Goal: Information Seeking & Learning: Learn about a topic

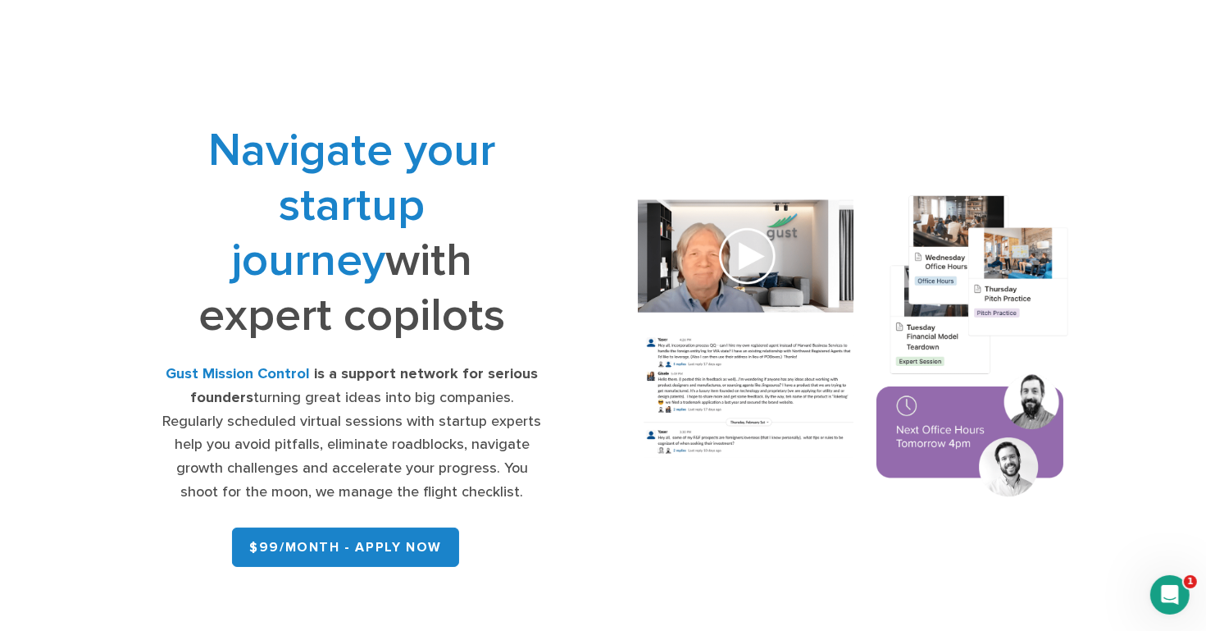
click at [754, 252] on img at bounding box center [853, 348] width 477 height 341
click at [746, 269] on img at bounding box center [853, 348] width 477 height 341
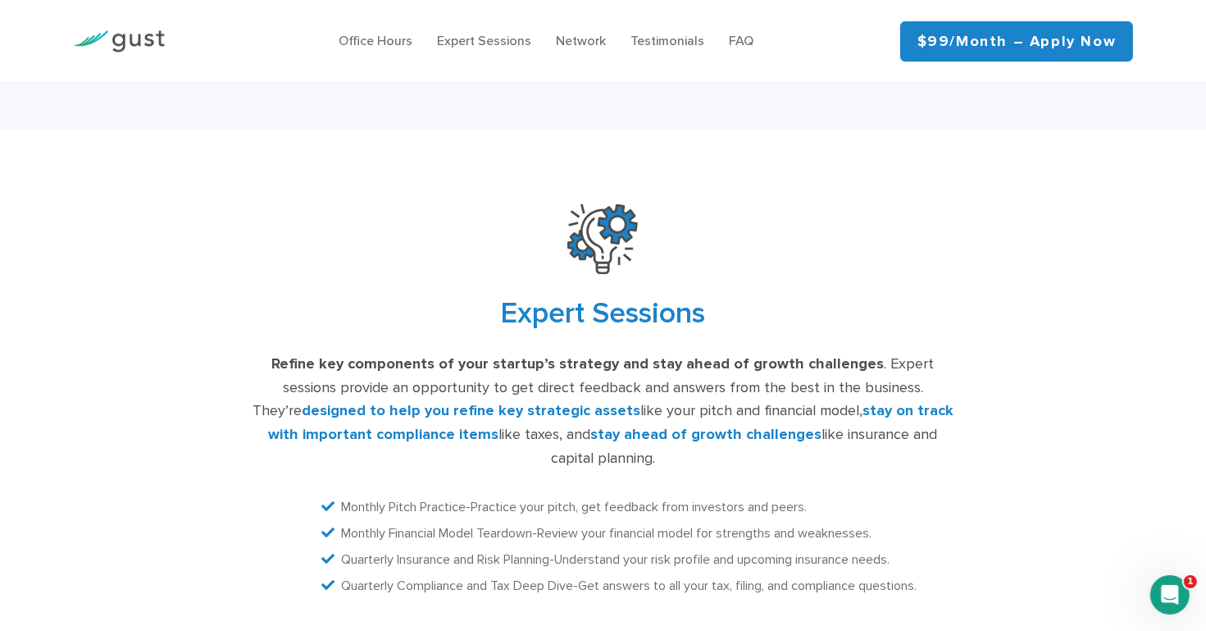
scroll to position [3306, 0]
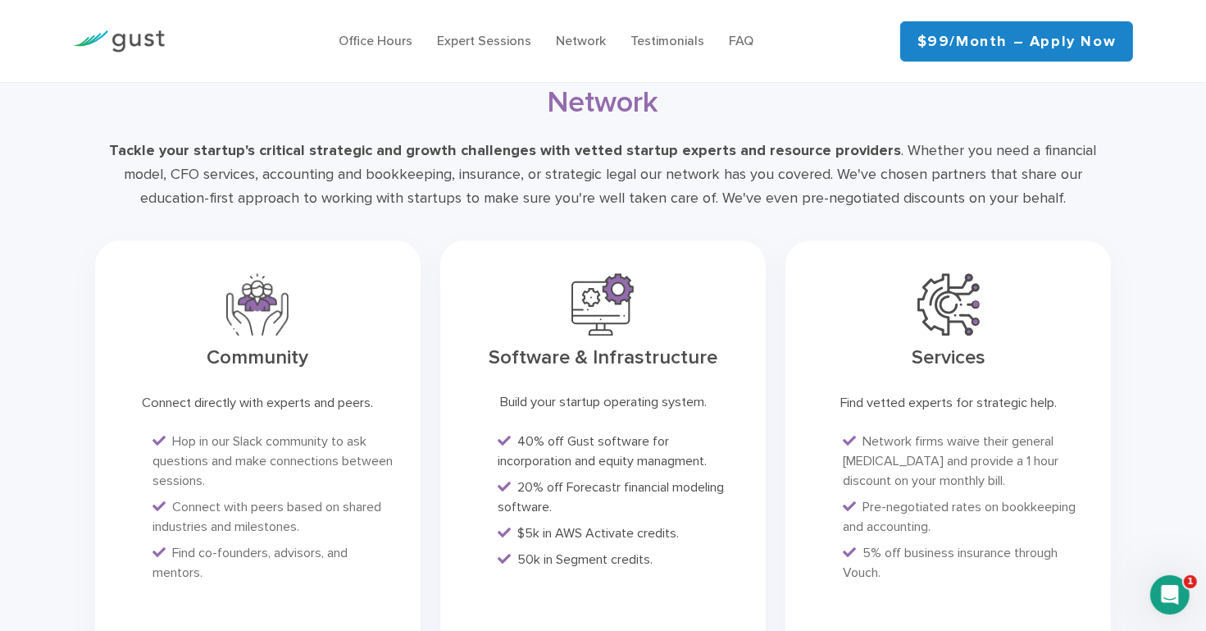
scroll to position [4015, 0]
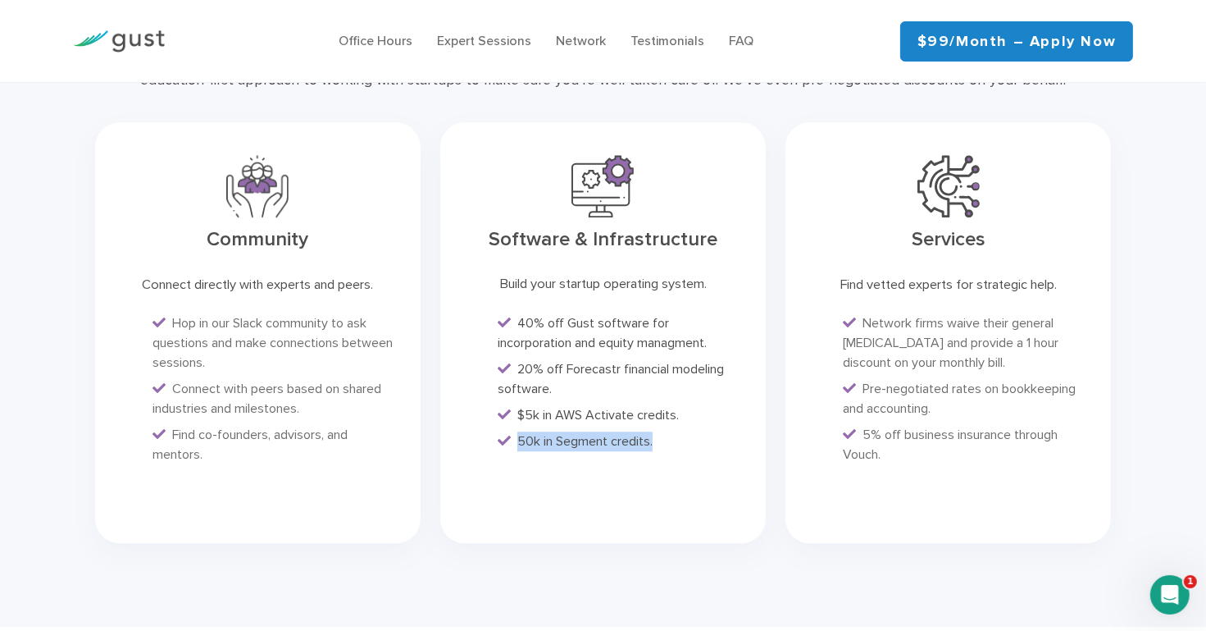
drag, startPoint x: 655, startPoint y: 422, endPoint x: 517, endPoint y: 422, distance: 137.8
click at [517, 431] on li "50k in Segment credits." at bounding box center [620, 441] width 244 height 20
copy span "50k in Segment credits."
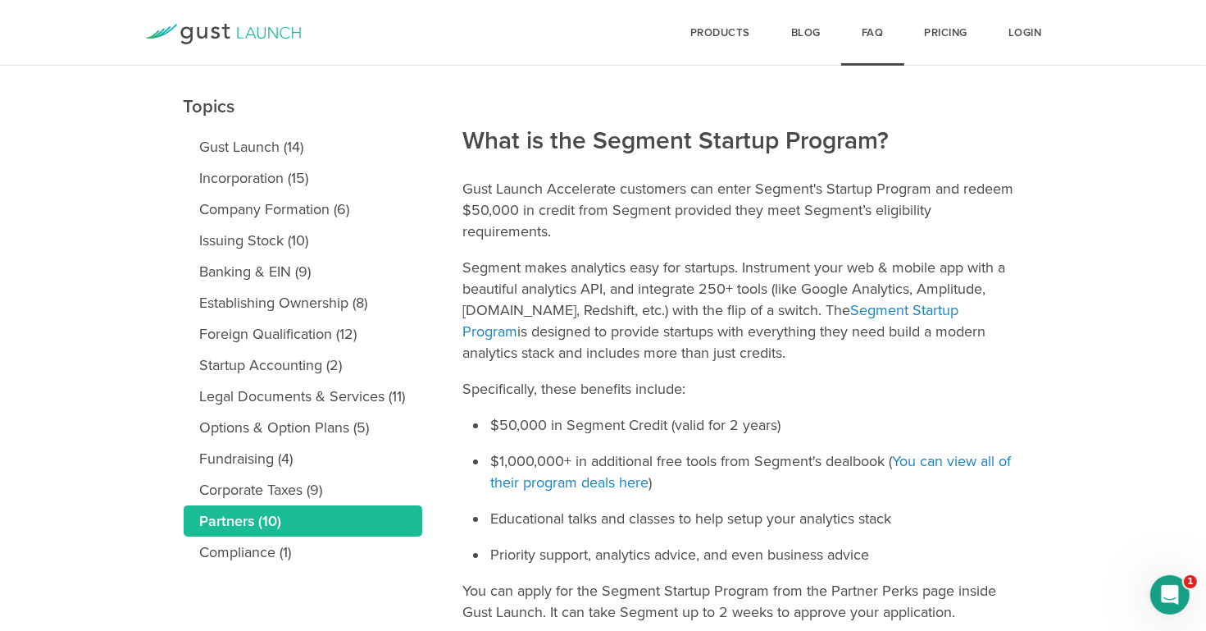
scroll to position [118, 0]
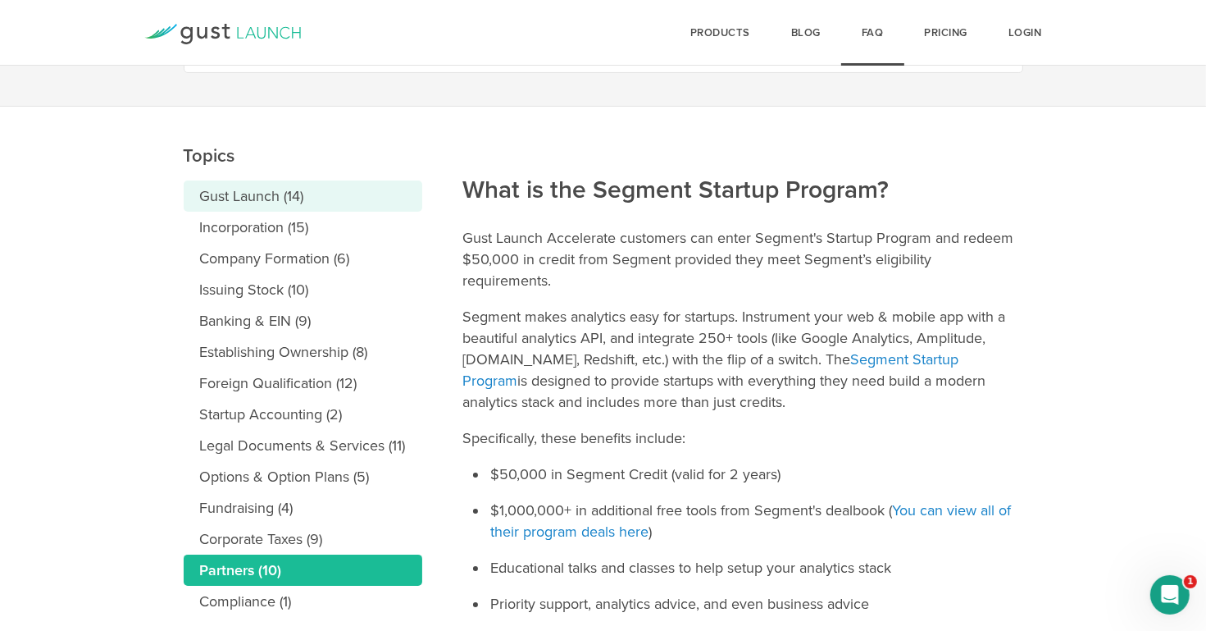
click at [231, 201] on link "Gust Launch (14)" at bounding box center [303, 195] width 239 height 31
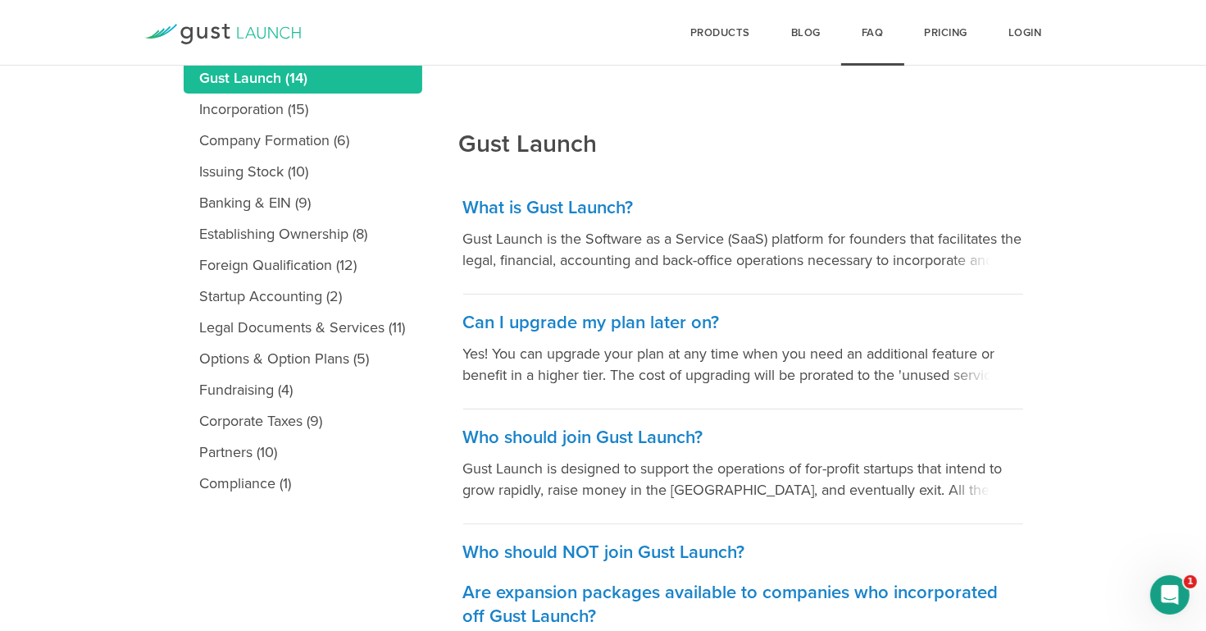
scroll to position [354, 0]
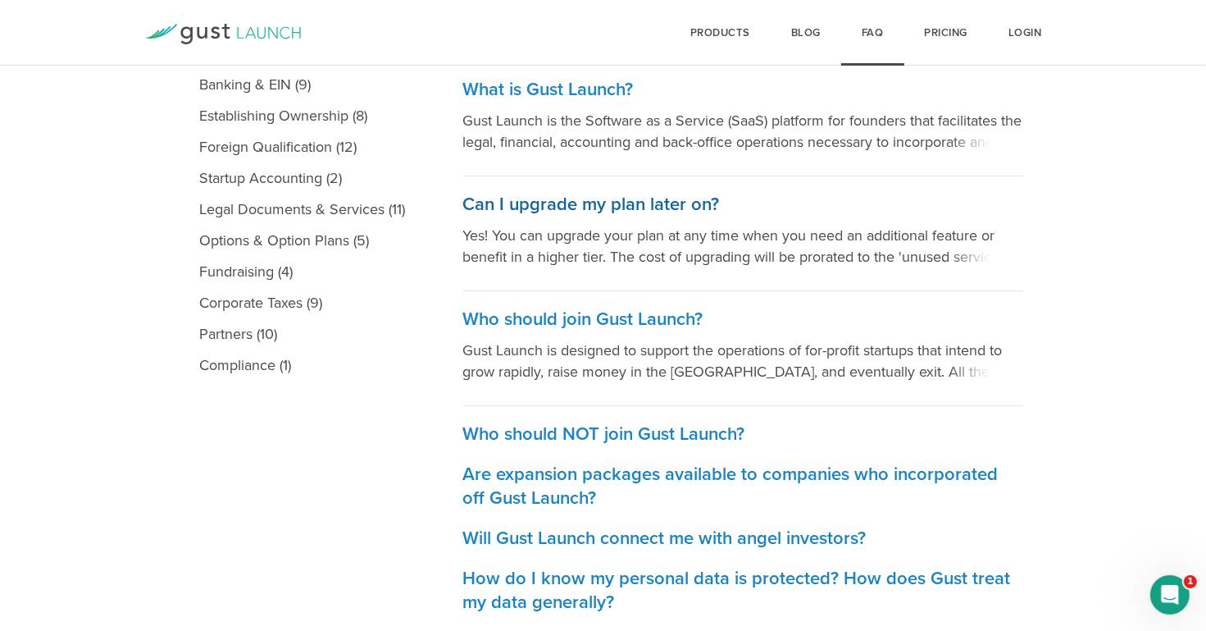
click at [672, 206] on h3 "Can I upgrade my plan later on?" at bounding box center [743, 205] width 560 height 24
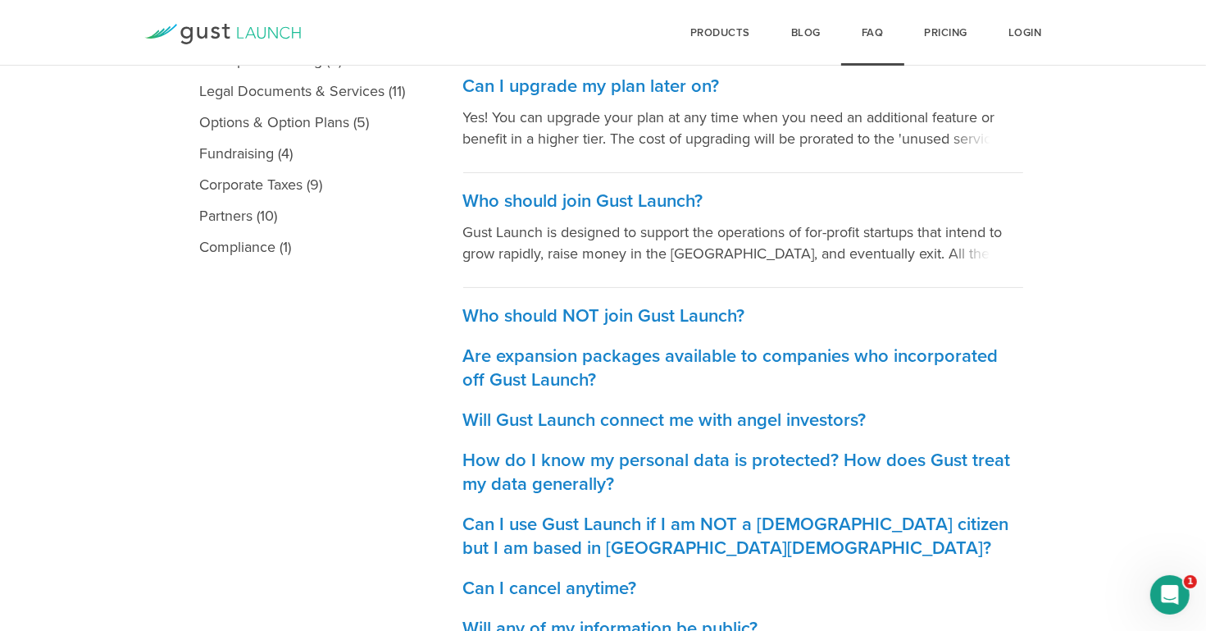
scroll to position [590, 0]
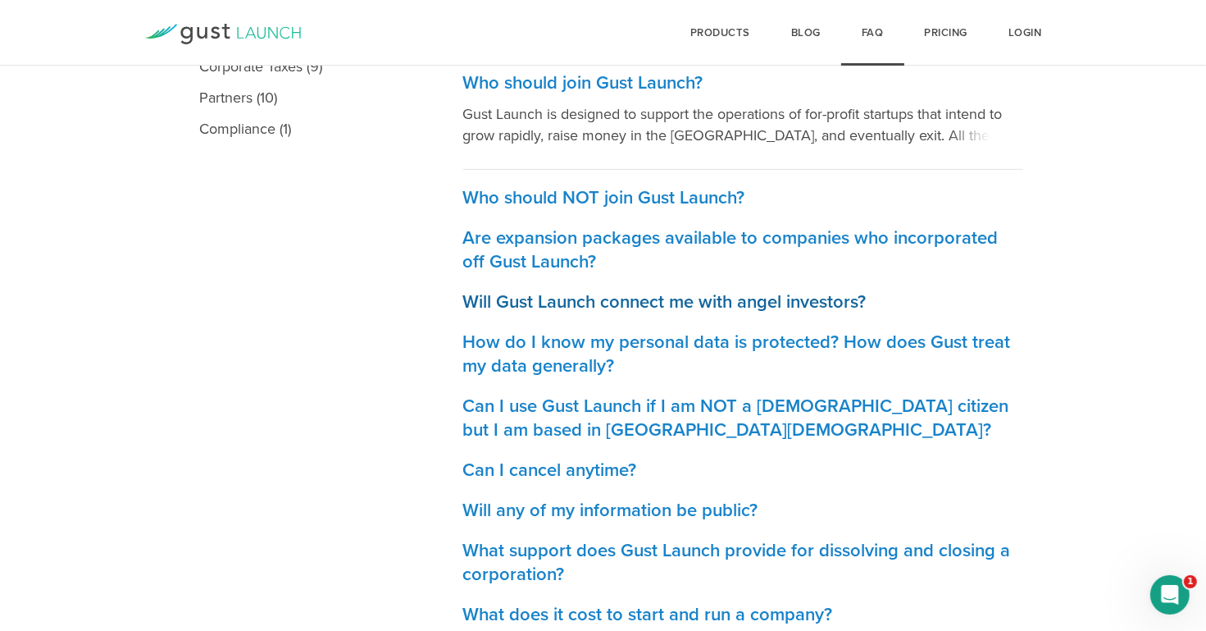
click at [641, 298] on h3 "Will Gust Launch connect me with angel investors?" at bounding box center [743, 302] width 560 height 24
click at [595, 475] on h3 "Can I cancel anytime?" at bounding box center [743, 470] width 560 height 24
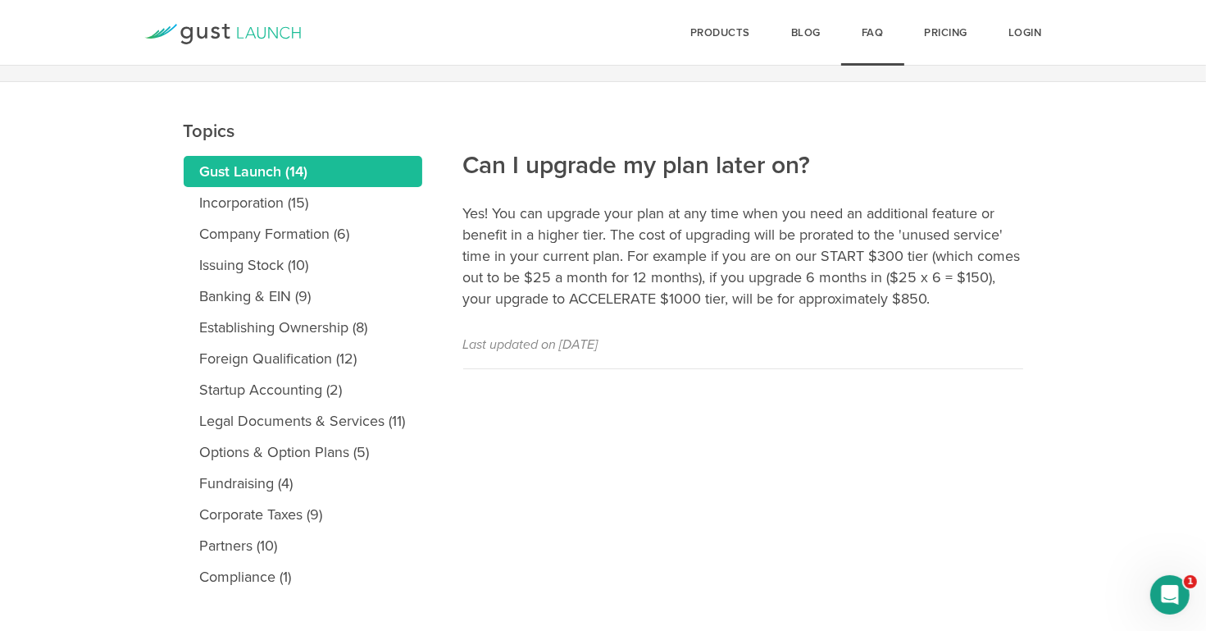
scroll to position [169, 0]
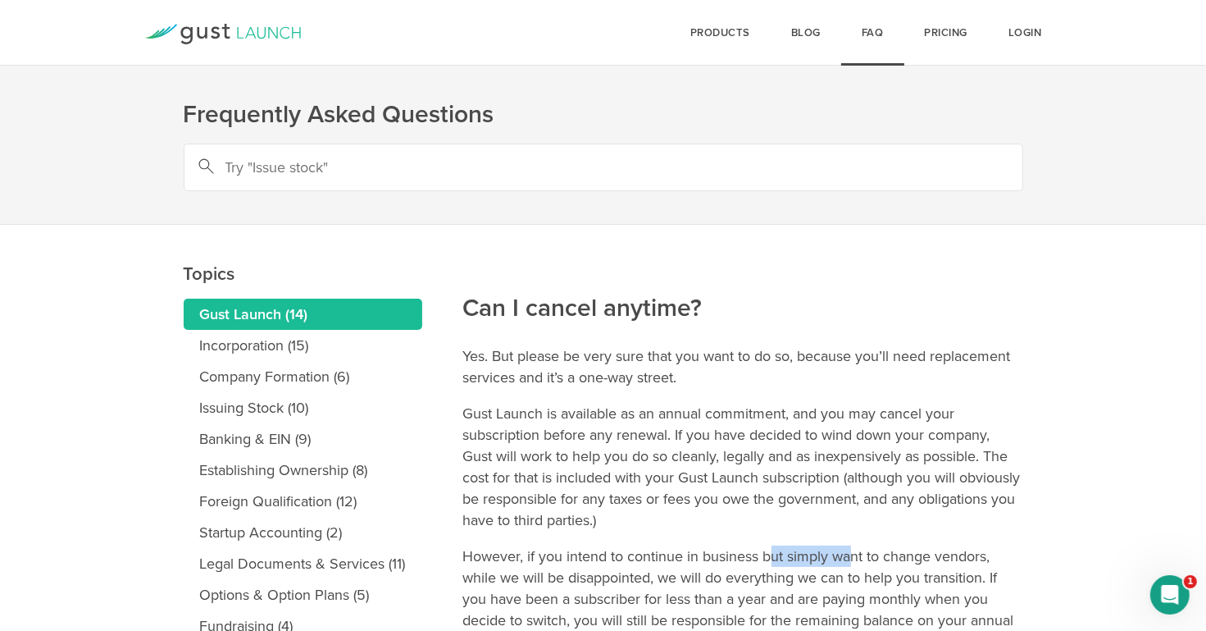
drag, startPoint x: 771, startPoint y: 550, endPoint x: 855, endPoint y: 554, distance: 84.6
click at [855, 554] on p "However, if you intend to continue in business but simply want to change vendor…" at bounding box center [743, 598] width 560 height 107
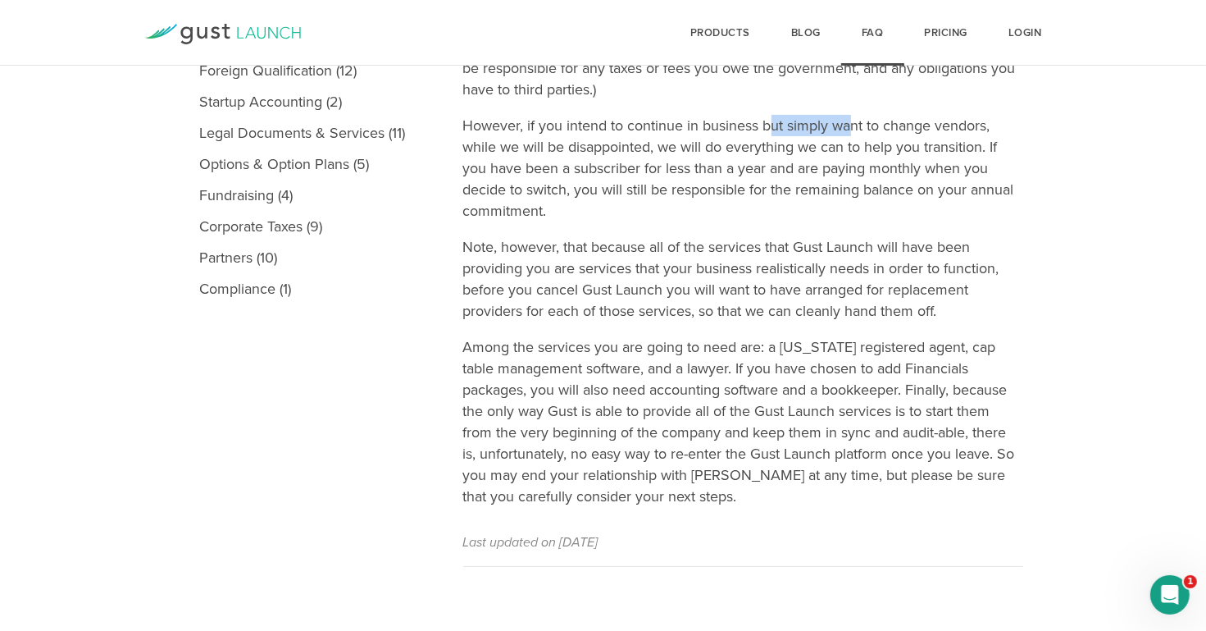
scroll to position [431, 0]
click at [1044, 445] on main "Topics Gust Launch (14) Incorporation (15) Company Formation (6) Issuing Stock …" at bounding box center [603, 212] width 1206 height 838
click at [221, 263] on link "Partners (10)" at bounding box center [303, 256] width 239 height 31
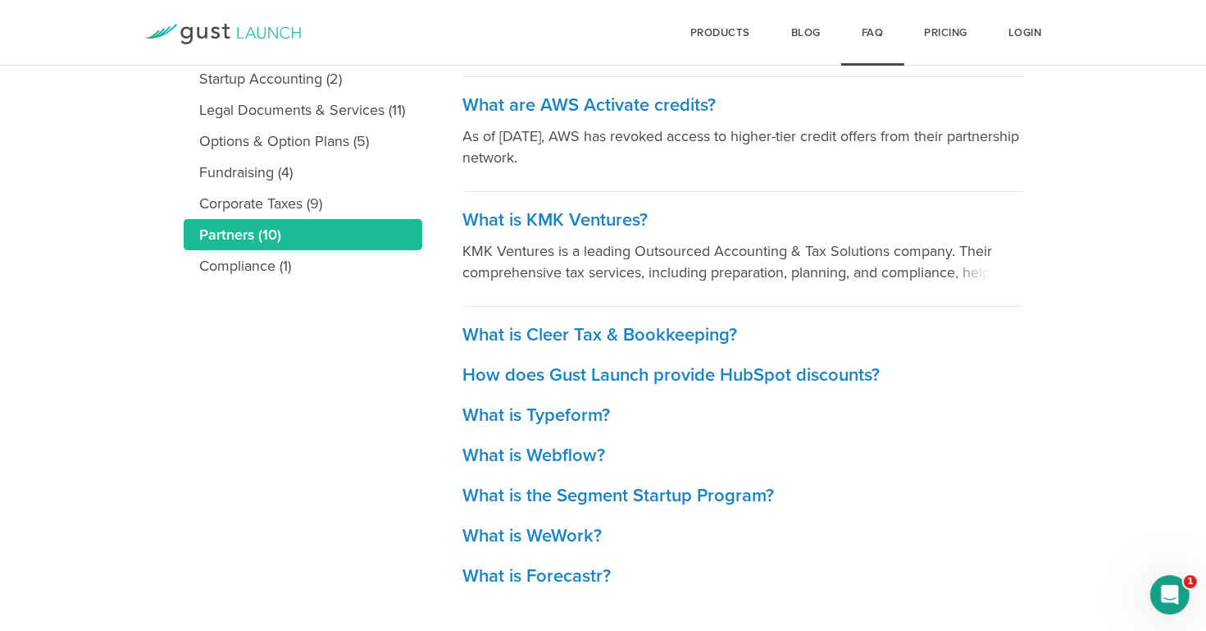
scroll to position [236, 0]
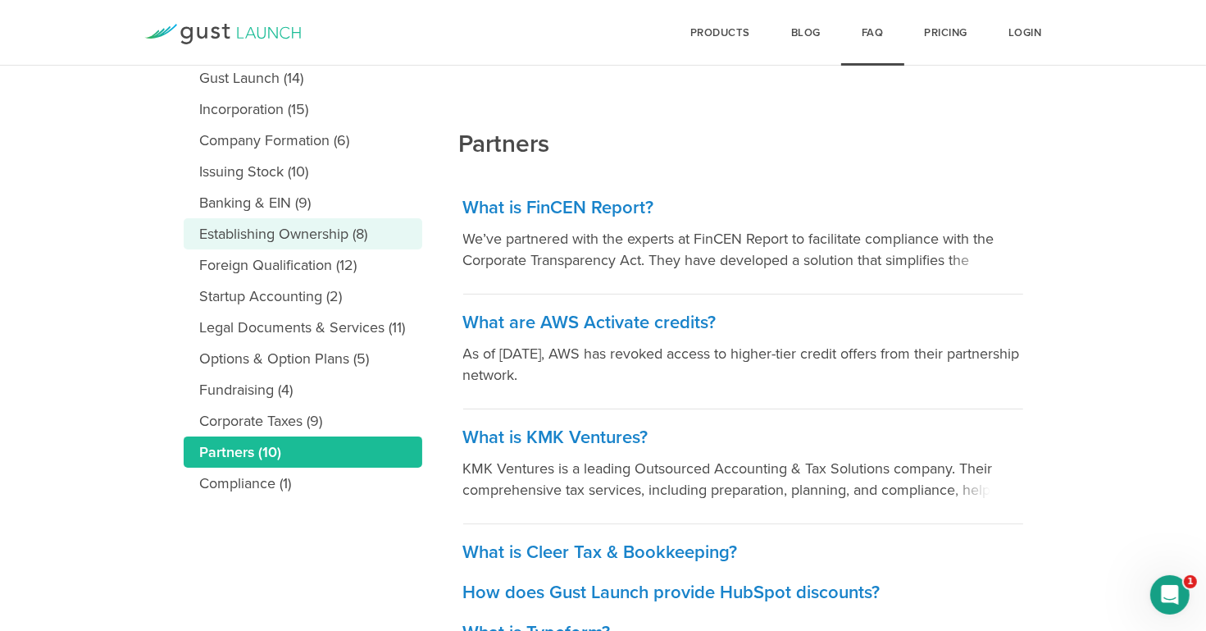
click at [289, 227] on link "Establishing Ownership (8)" at bounding box center [303, 233] width 239 height 31
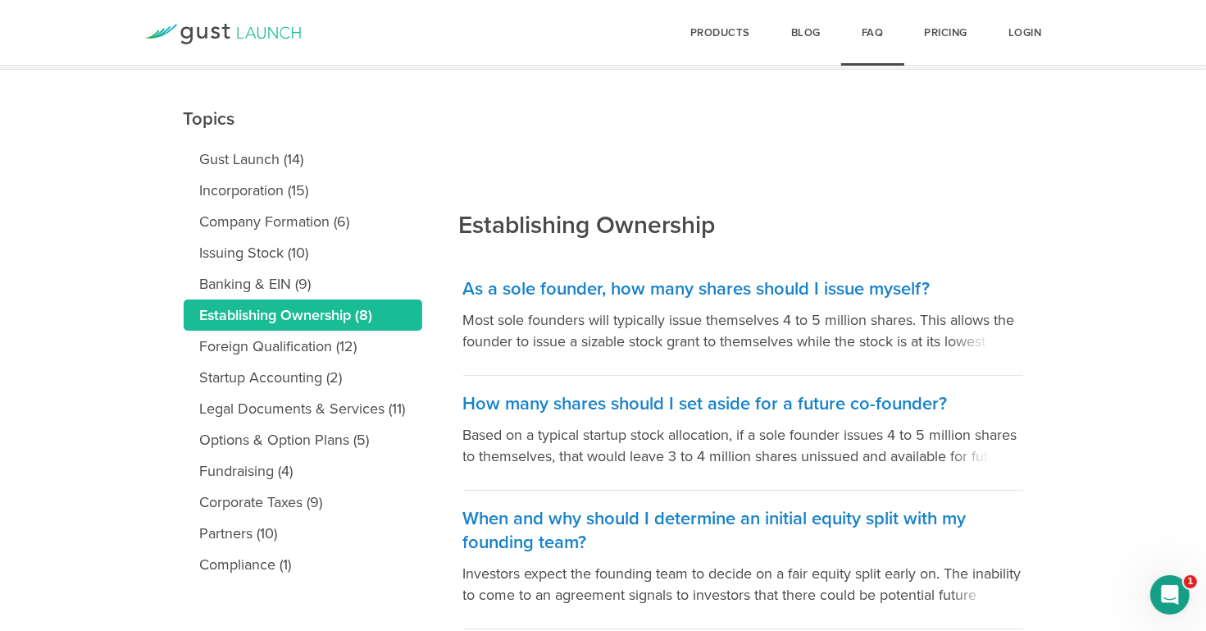
scroll to position [112, 0]
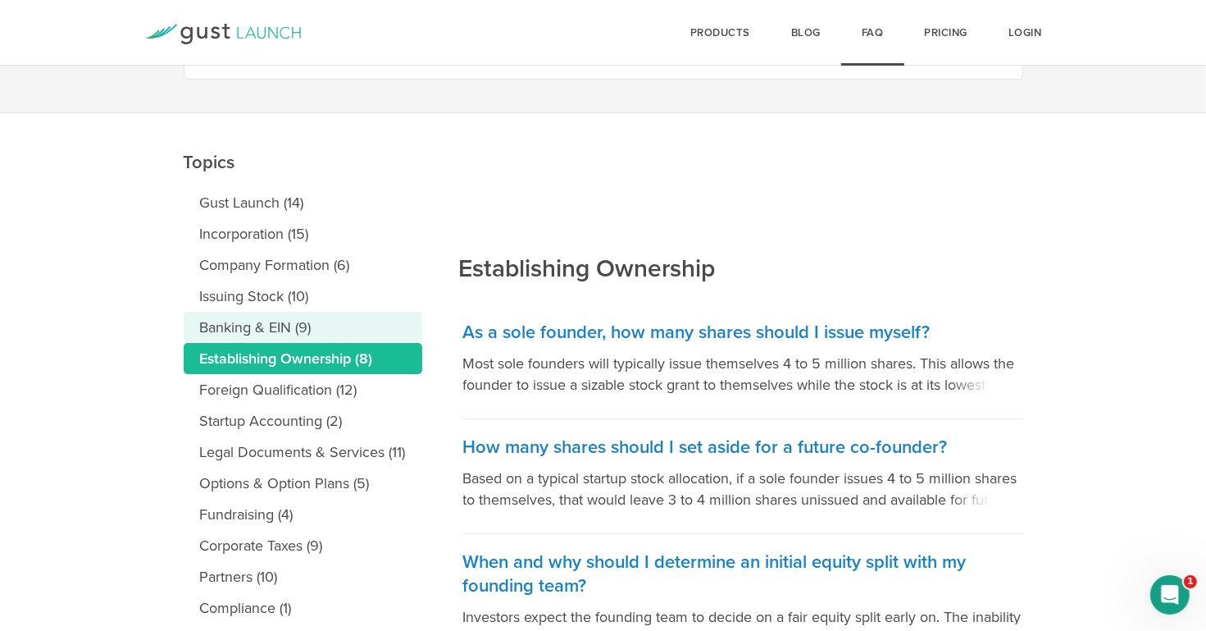
click at [253, 326] on link "Banking & EIN (9)" at bounding box center [303, 327] width 239 height 31
